Goal: Transaction & Acquisition: Purchase product/service

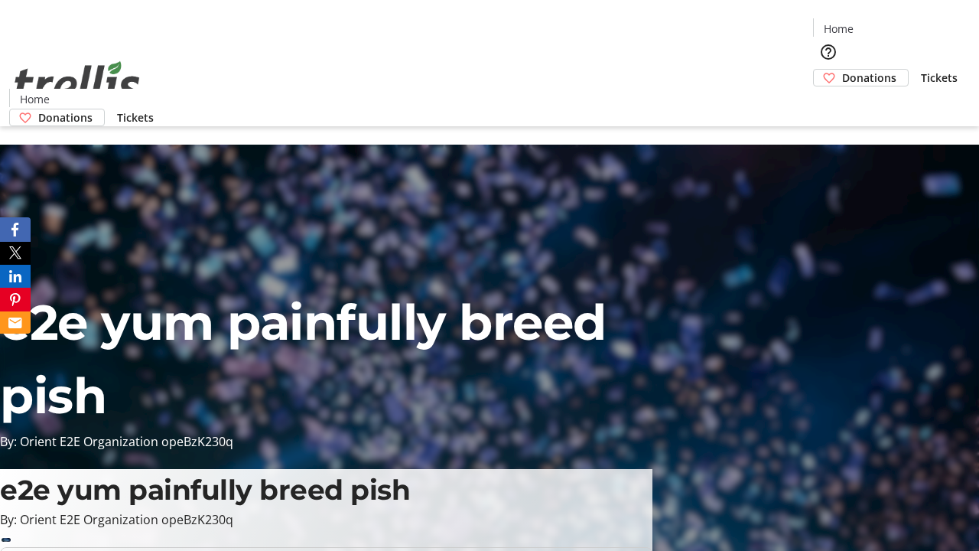
click at [843, 70] on span "Donations" at bounding box center [870, 78] width 54 height 16
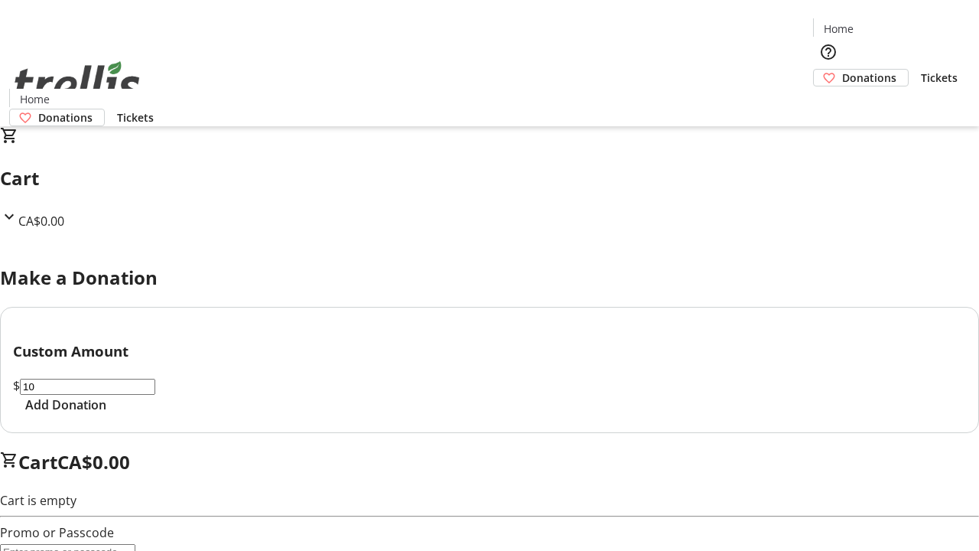
click at [106, 414] on span "Add Donation" at bounding box center [65, 405] width 81 height 18
select select "CA"
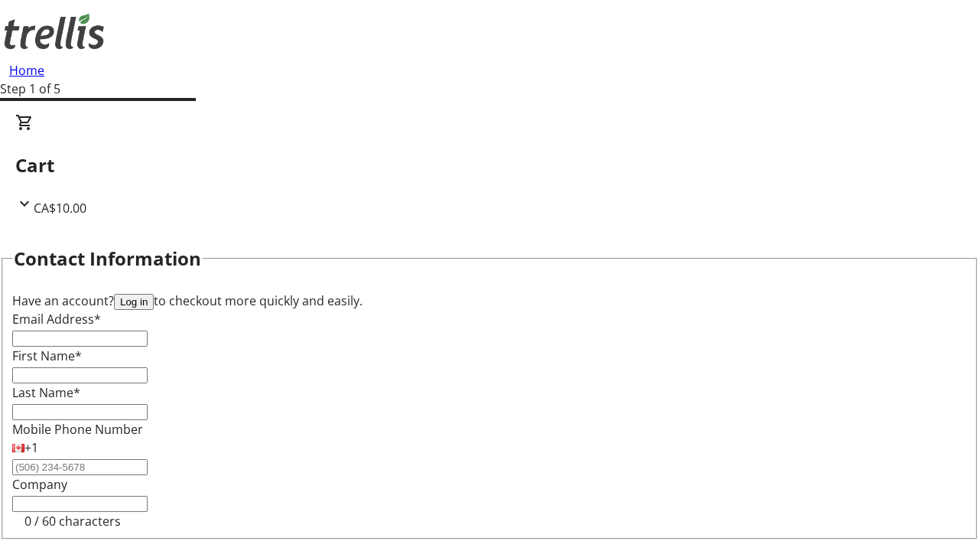
click at [154, 294] on button "Log in" at bounding box center [134, 302] width 40 height 16
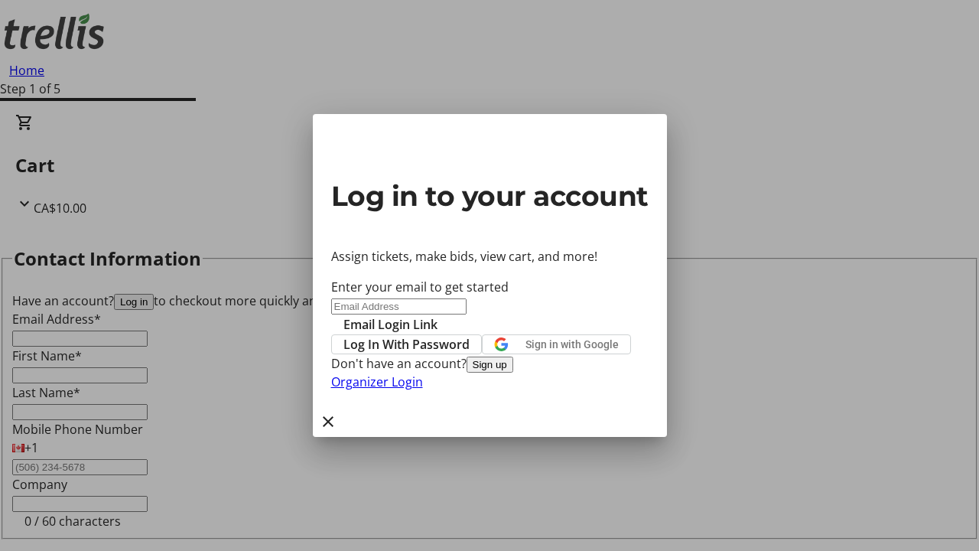
click at [470, 335] on span "Log In With Password" at bounding box center [407, 344] width 126 height 18
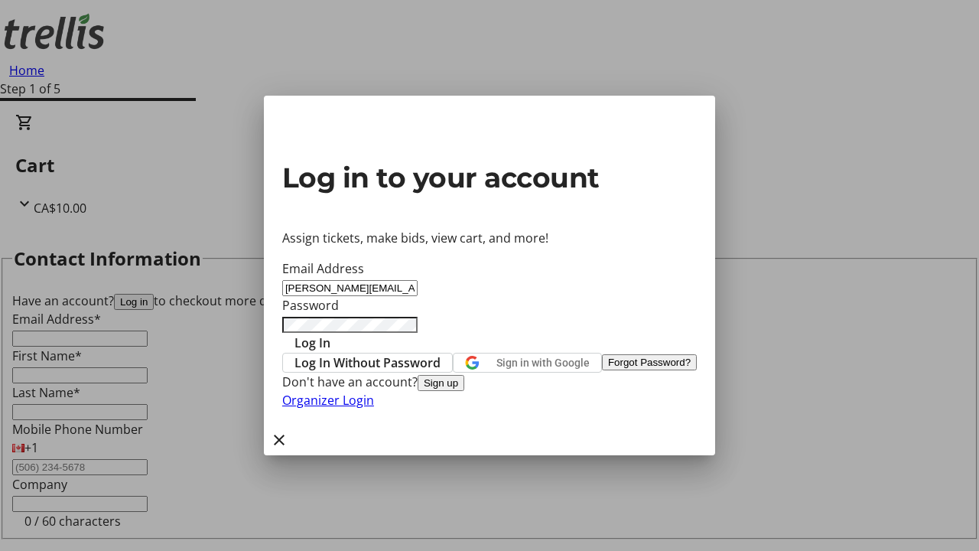
type input "[PERSON_NAME][EMAIL_ADDRESS][DOMAIN_NAME]"
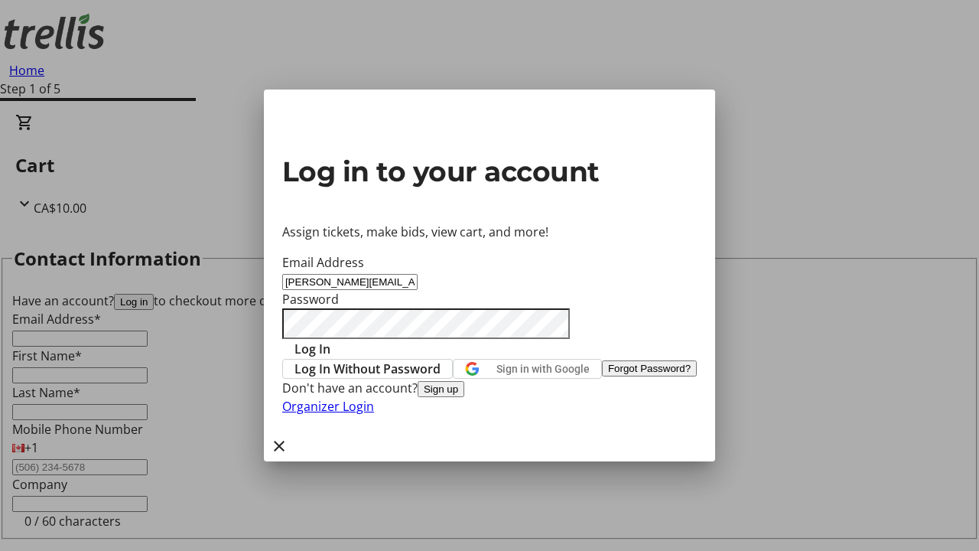
click at [331, 340] on span "Log In" at bounding box center [313, 349] width 36 height 18
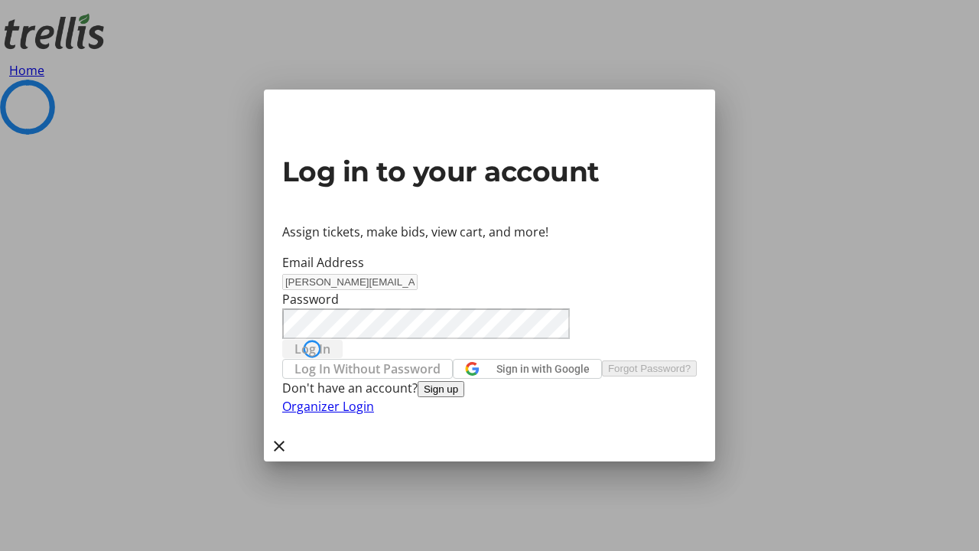
select select "CA"
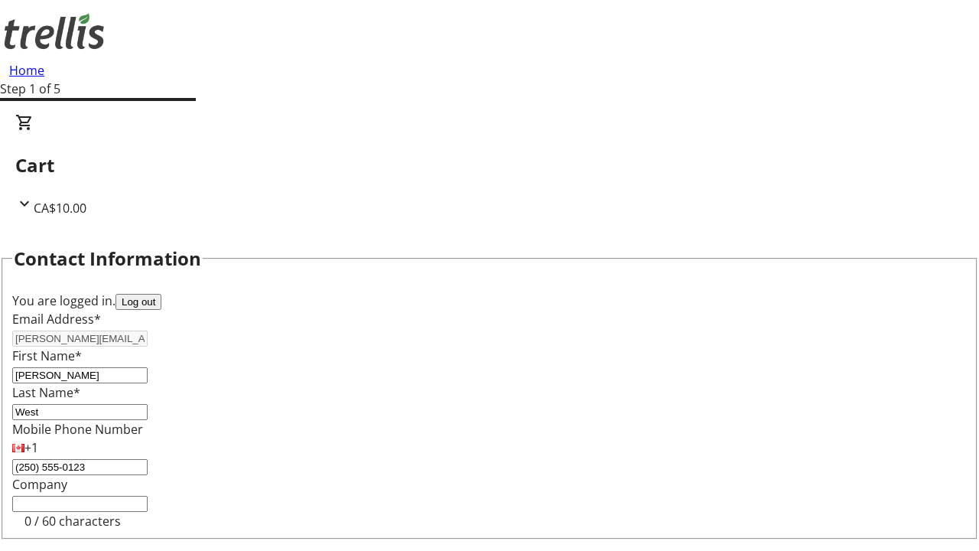
type input "[STREET_ADDRESS][PERSON_NAME]"
type input "Kelowna"
select select "BC"
type input "Kelowna"
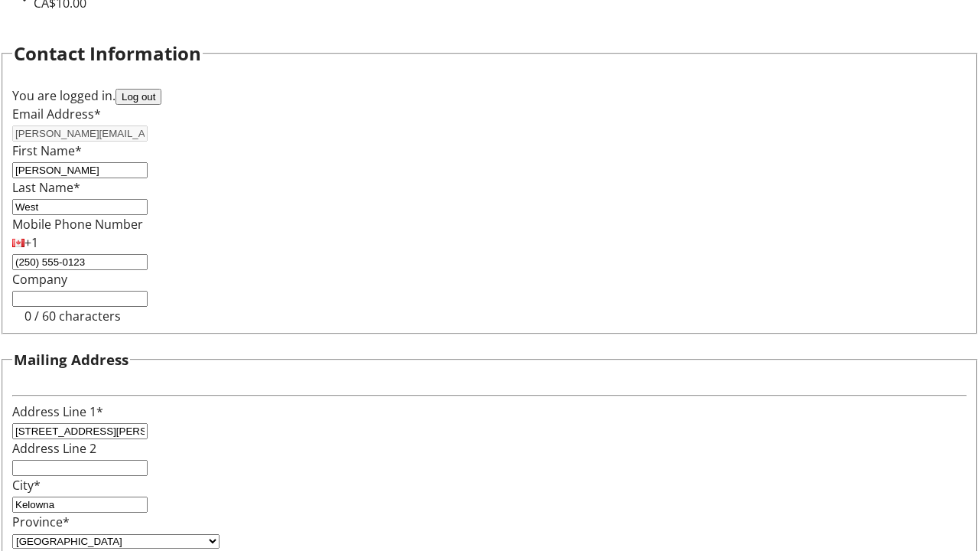
type input "V1Y 0C2"
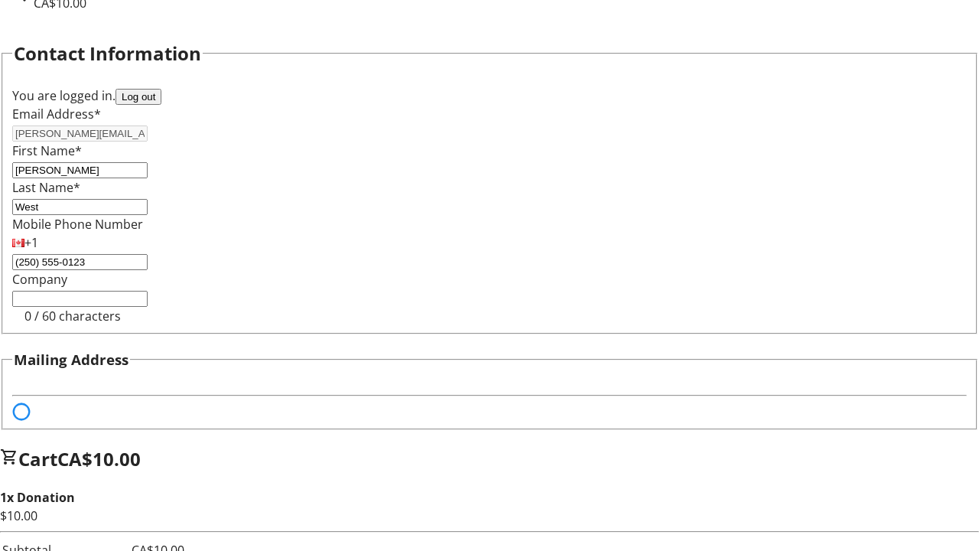
scroll to position [93, 0]
